Goal: Find contact information: Find contact information

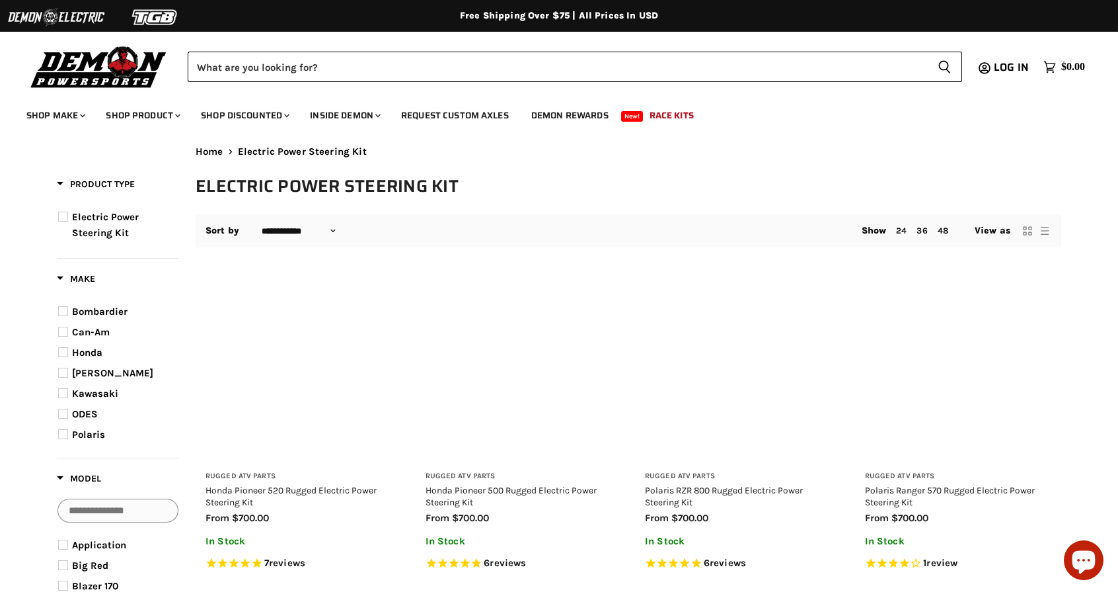
select select "**********"
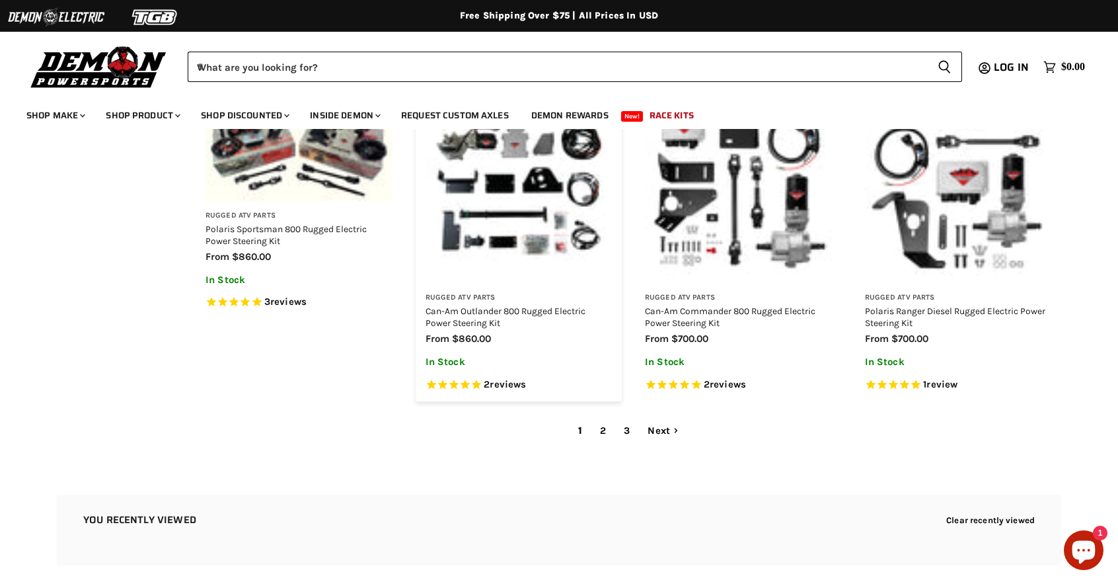
scroll to position [2052, 0]
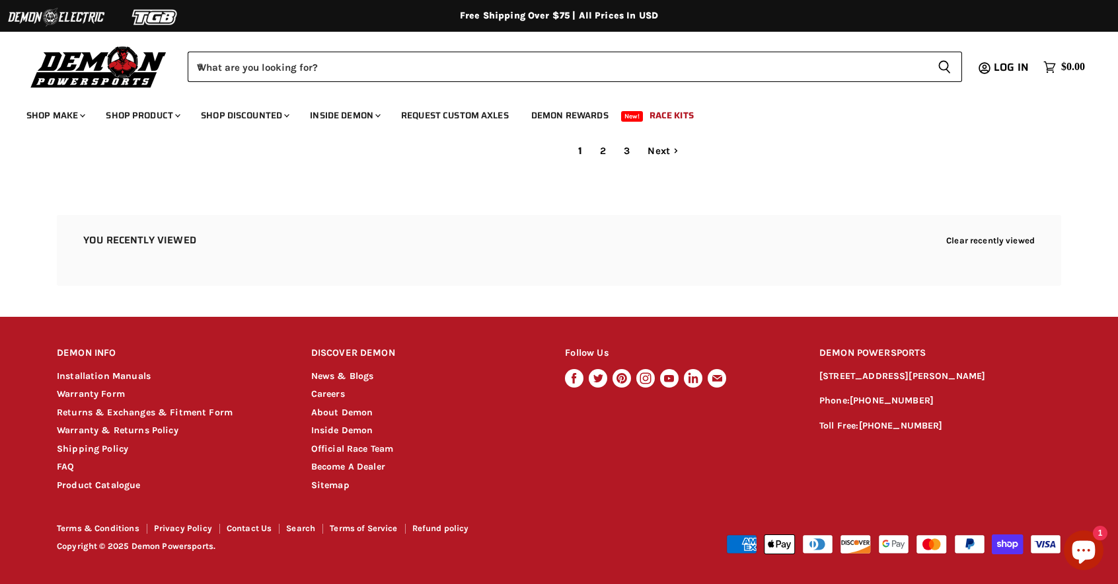
drag, startPoint x: 851, startPoint y: 364, endPoint x: 1079, endPoint y: 365, distance: 228.7
click at [1079, 365] on div "DEMON INFO Chevron down icon Installation Manuals Warranty Form Returns & Excha…" at bounding box center [559, 415] width 1058 height 155
drag, startPoint x: 1048, startPoint y: 373, endPoint x: 843, endPoint y: 375, distance: 204.9
click at [843, 375] on p "[STREET_ADDRESS][PERSON_NAME]" at bounding box center [941, 376] width 242 height 15
drag, startPoint x: 865, startPoint y: 403, endPoint x: 816, endPoint y: 372, distance: 57.0
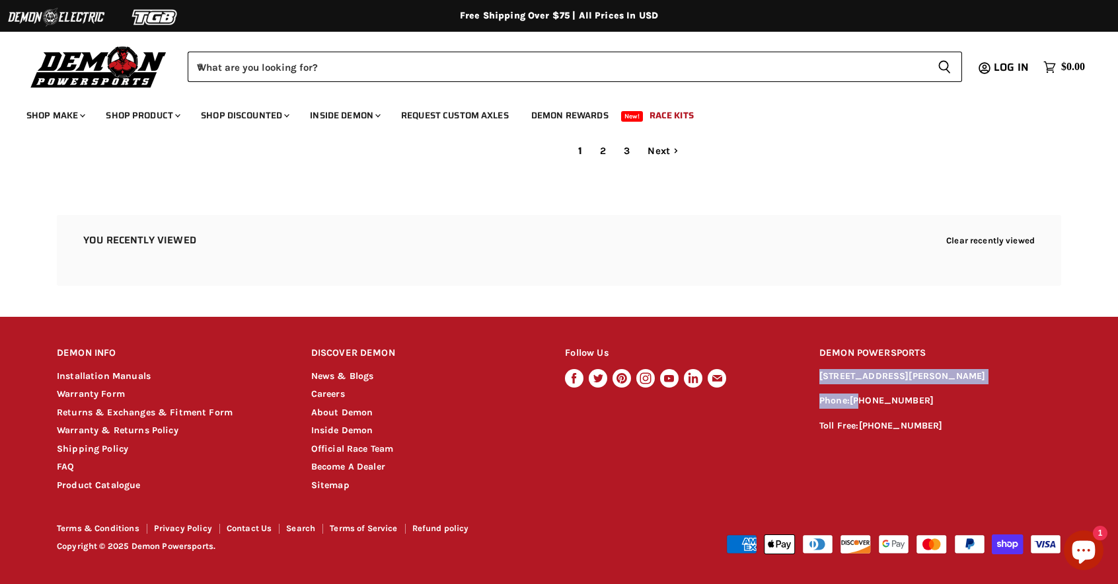
click at [816, 372] on div "DEMON INFO Chevron down icon Installation Manuals Warranty Form Returns & Excha…" at bounding box center [559, 415] width 1058 height 155
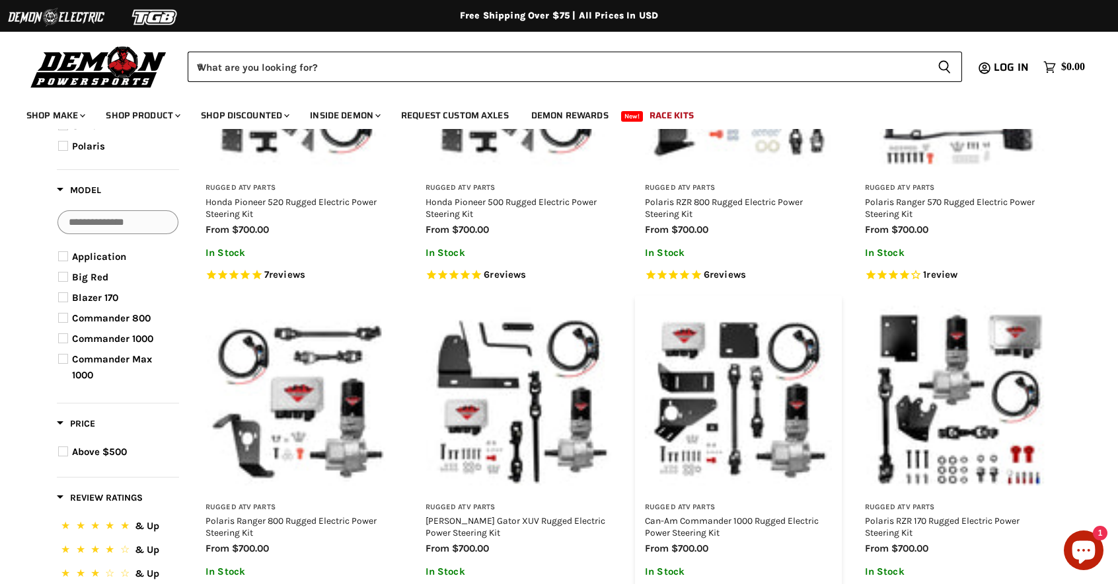
scroll to position [0, 0]
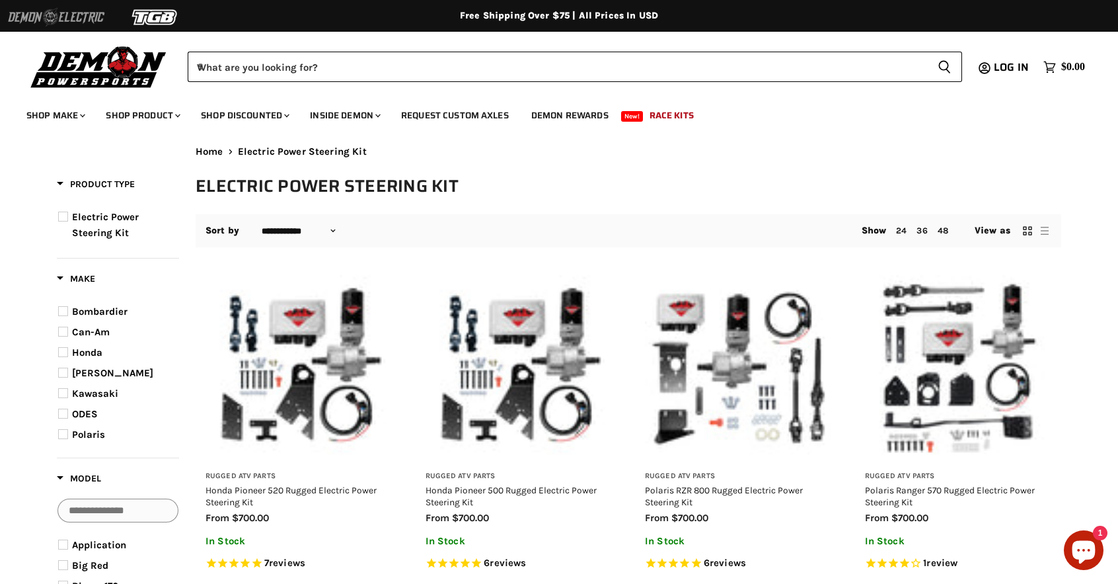
click at [26, 18] on img at bounding box center [56, 17] width 99 height 25
